Goal: Navigation & Orientation: Find specific page/section

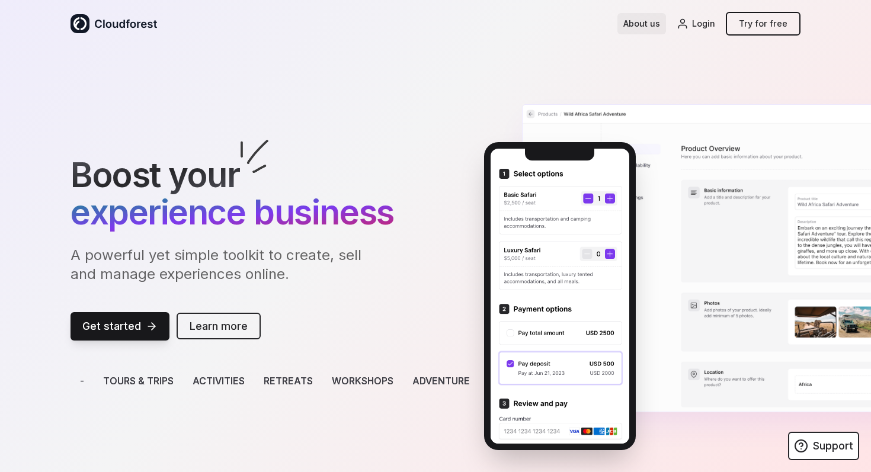
click at [436, 23] on link "About us" at bounding box center [641, 23] width 49 height 21
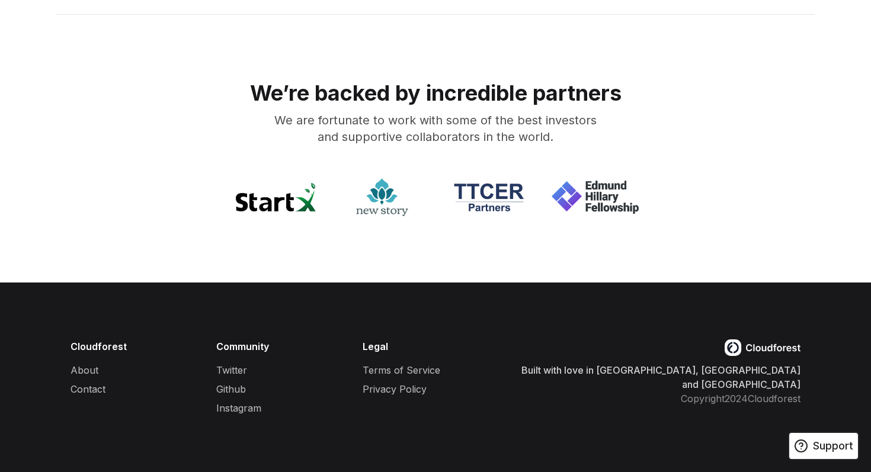
scroll to position [1067, 0]
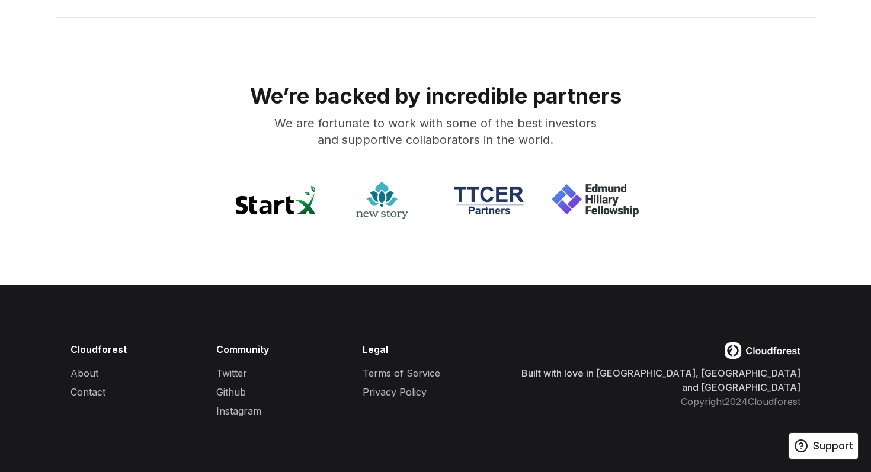
click at [69, 362] on div "Cloudforest About Contact Community Twitter Github Instagram Legal Terms of Ser…" at bounding box center [435, 380] width 758 height 76
click at [70, 367] on li "About" at bounding box center [143, 373] width 146 height 14
click at [85, 374] on link "About" at bounding box center [87, 373] width 28 height 14
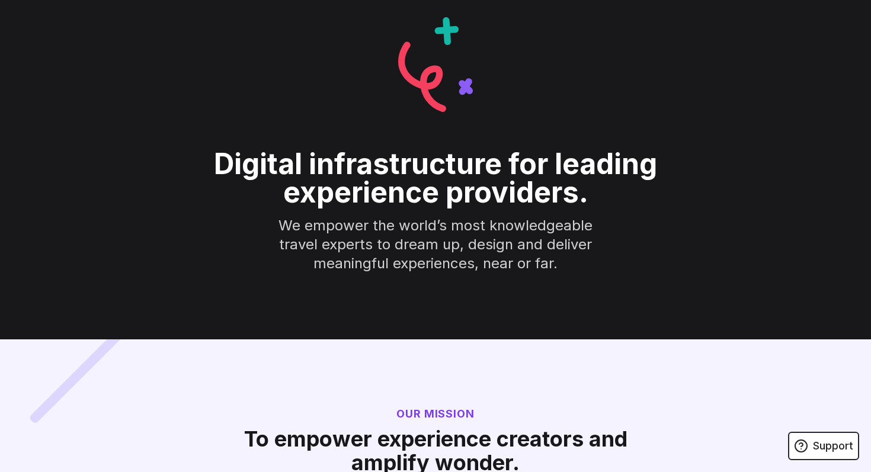
scroll to position [0, 0]
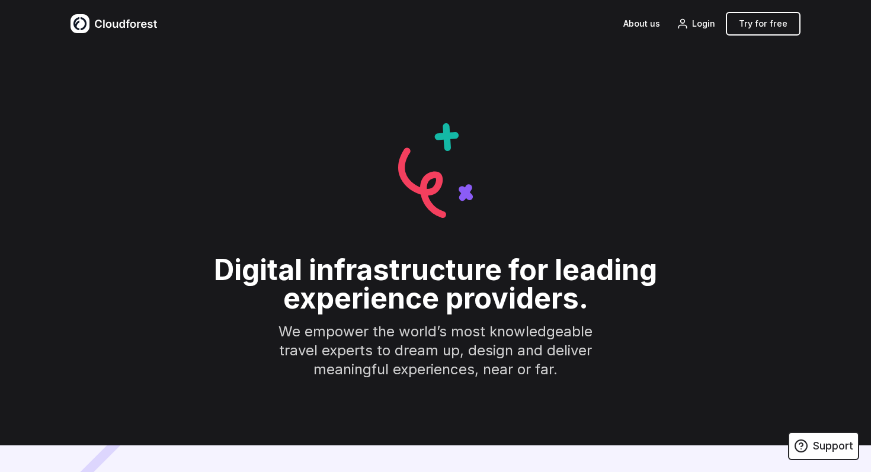
click at [156, 34] on div "About us Login Try for free" at bounding box center [435, 23] width 758 height 47
click at [147, 30] on img at bounding box center [113, 23] width 86 height 19
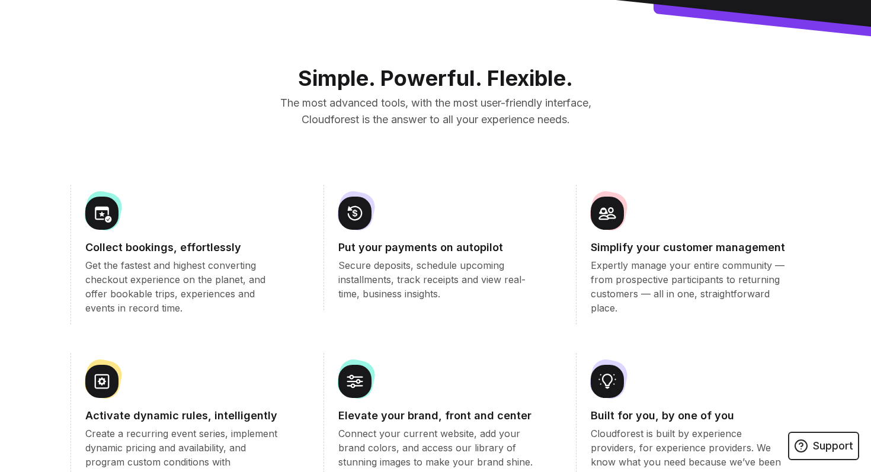
scroll to position [992, 0]
